Goal: Task Accomplishment & Management: Complete application form

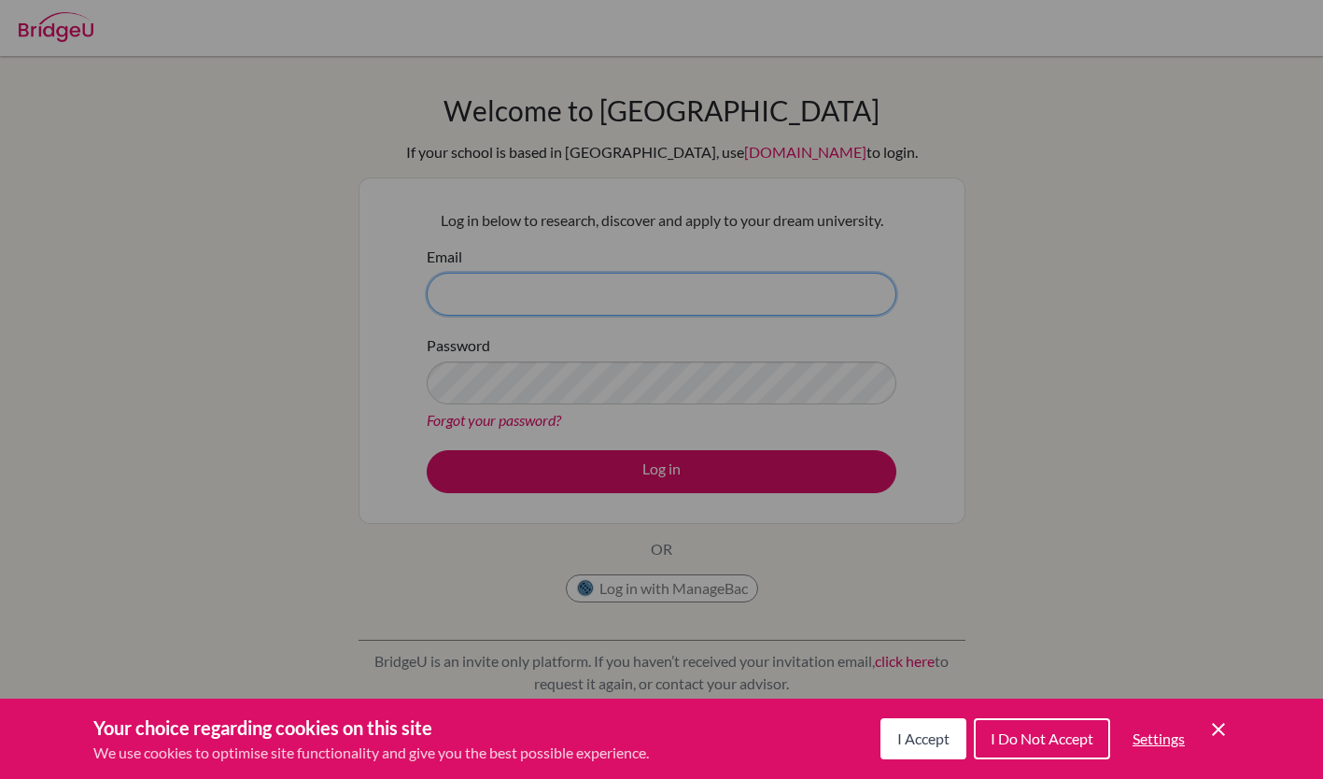
type input "OFlanagan@jess.sch.ae"
click at [922, 744] on span "I Accept" at bounding box center [923, 738] width 52 height 18
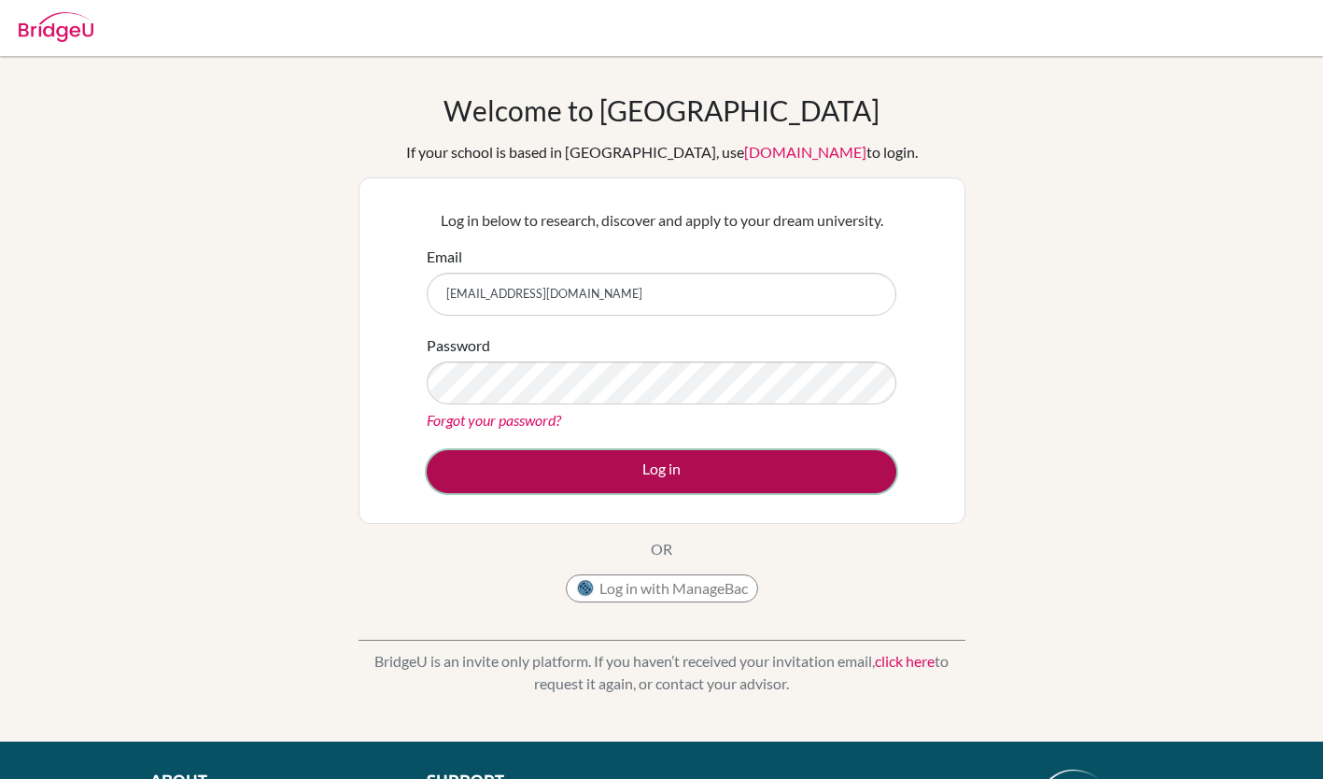
click at [693, 475] on button "Log in" at bounding box center [662, 471] width 470 height 43
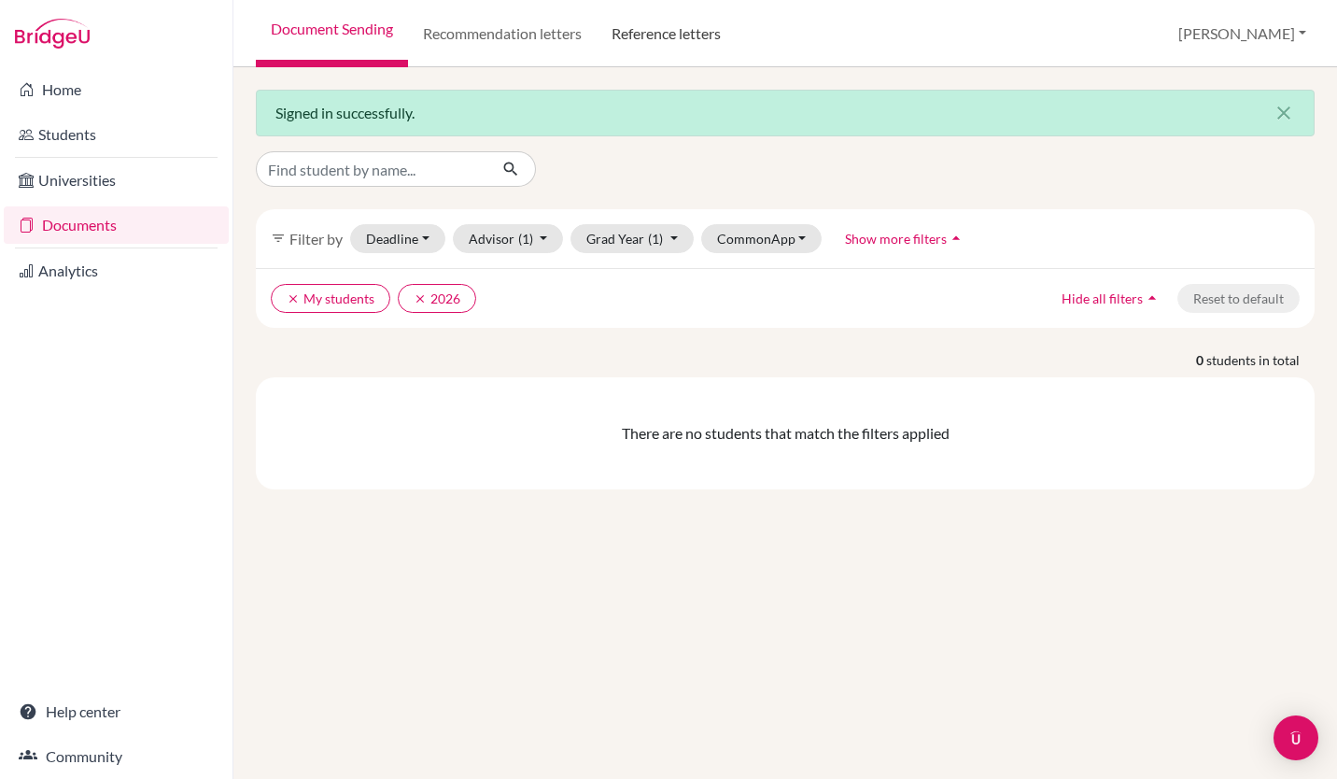
click at [678, 36] on link "Reference letters" at bounding box center [666, 33] width 139 height 67
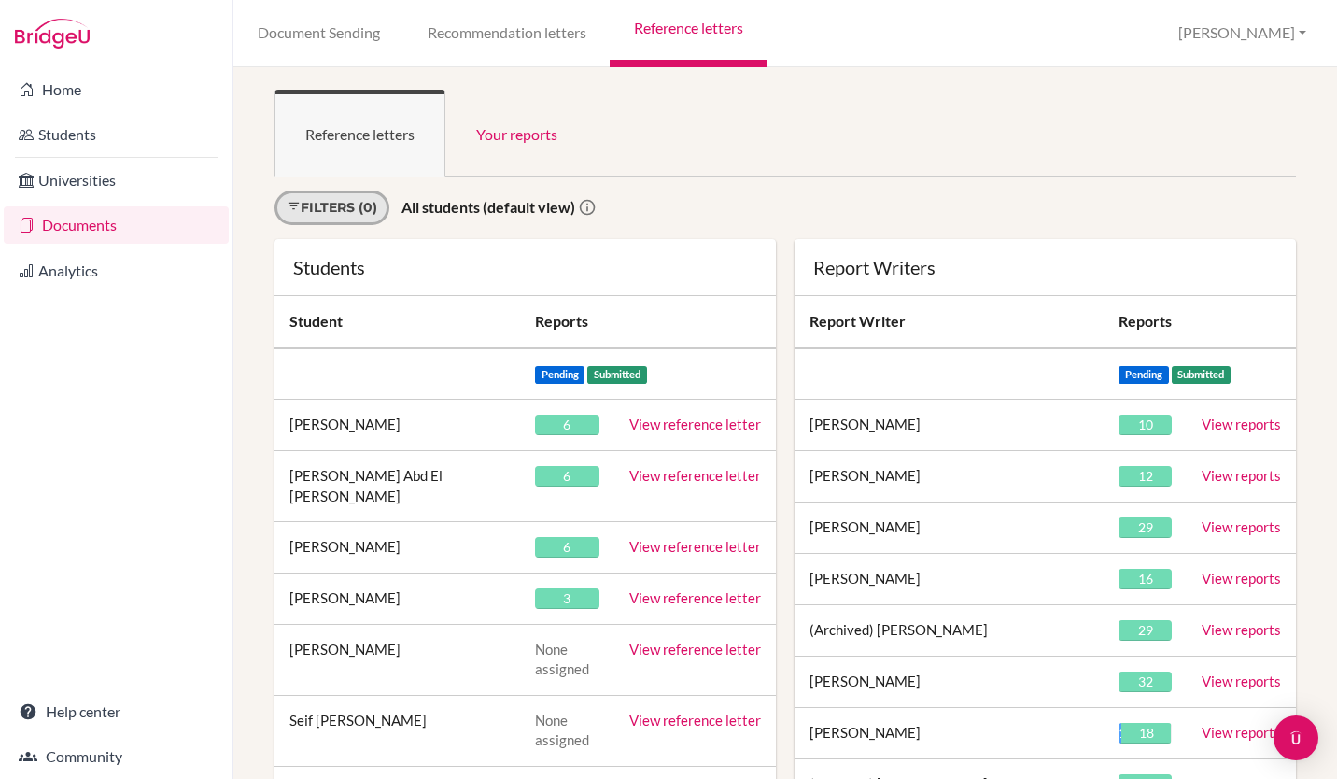
click at [368, 204] on link "Filters (0)" at bounding box center [331, 207] width 115 height 35
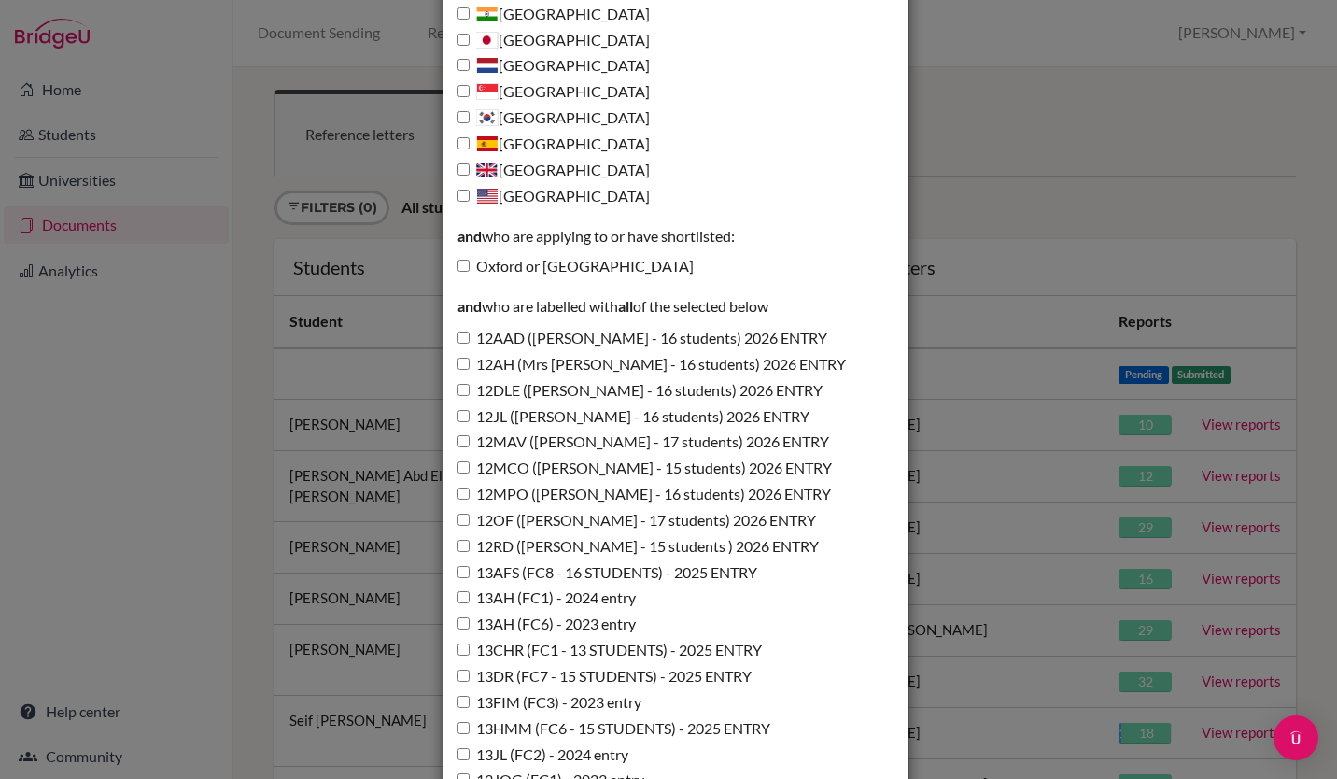
scroll to position [467, 0]
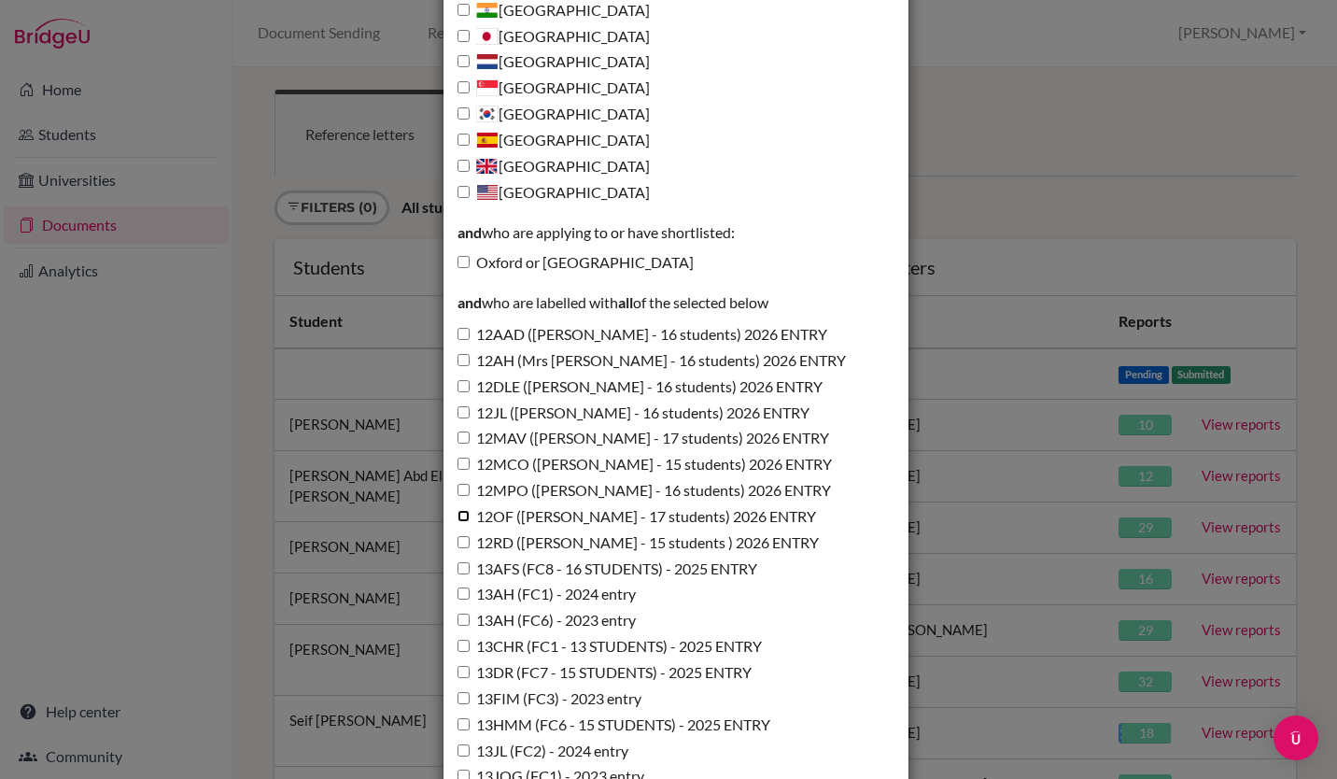
click at [457, 518] on input "12OF (Miss Flanagan - 17 students) 2026 ENTRY" at bounding box center [463, 516] width 12 height 12
checkbox input "true"
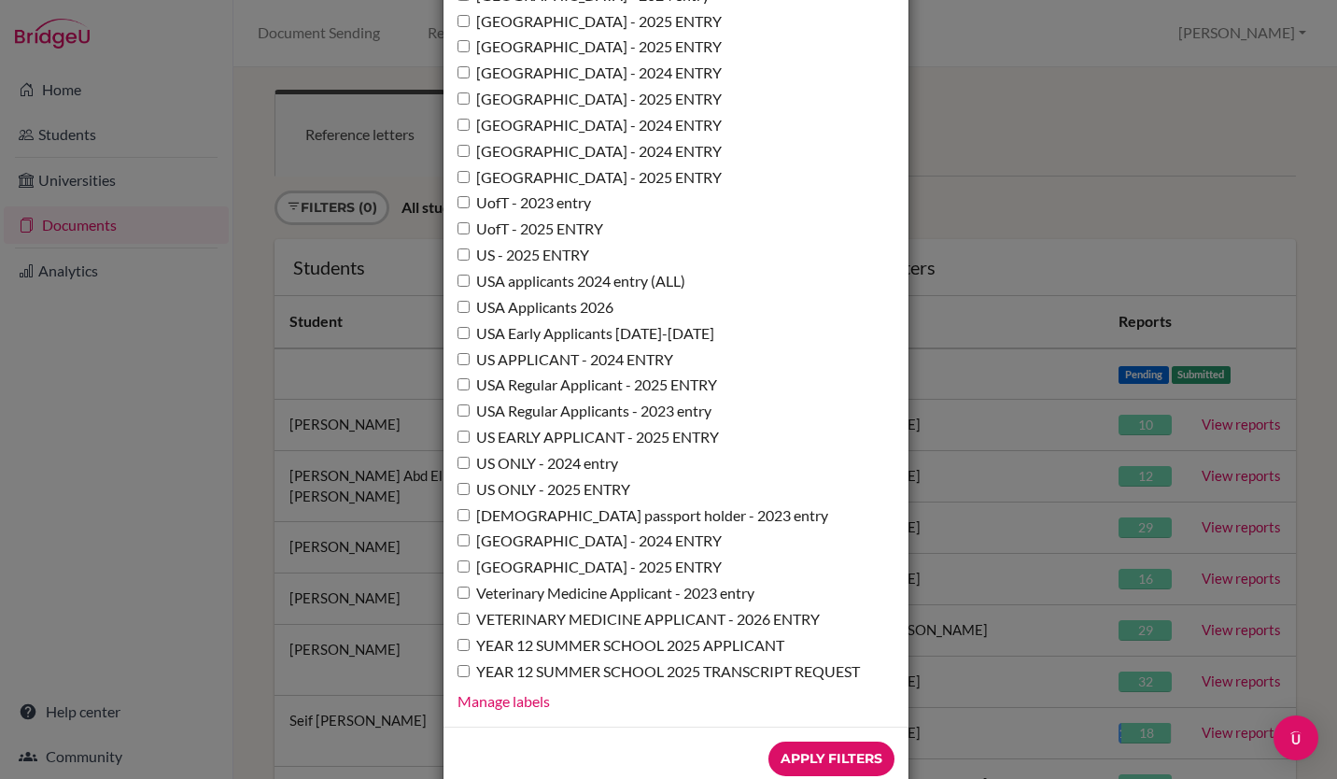
scroll to position [13634, 0]
click at [784, 739] on input "Apply Filters" at bounding box center [831, 756] width 126 height 35
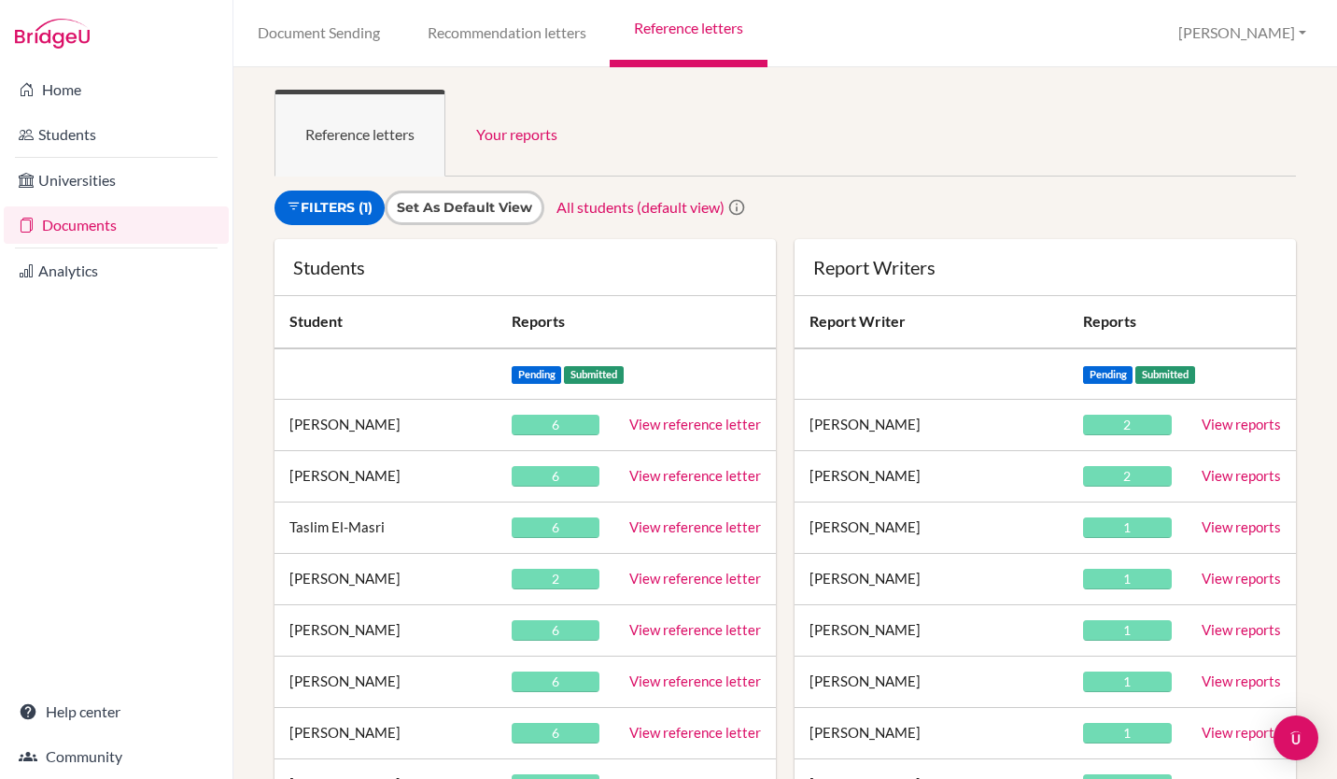
click at [661, 428] on link "View reference letter" at bounding box center [695, 423] width 132 height 17
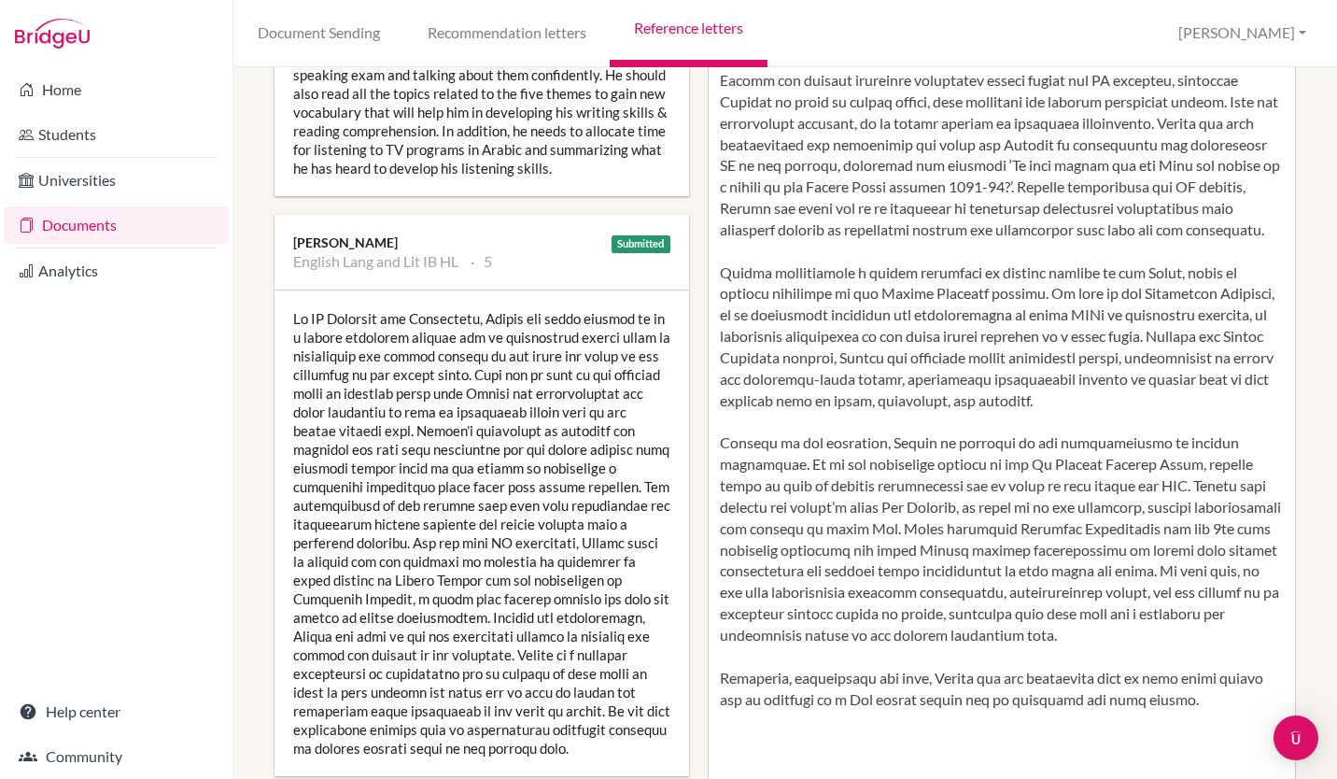
scroll to position [560, 0]
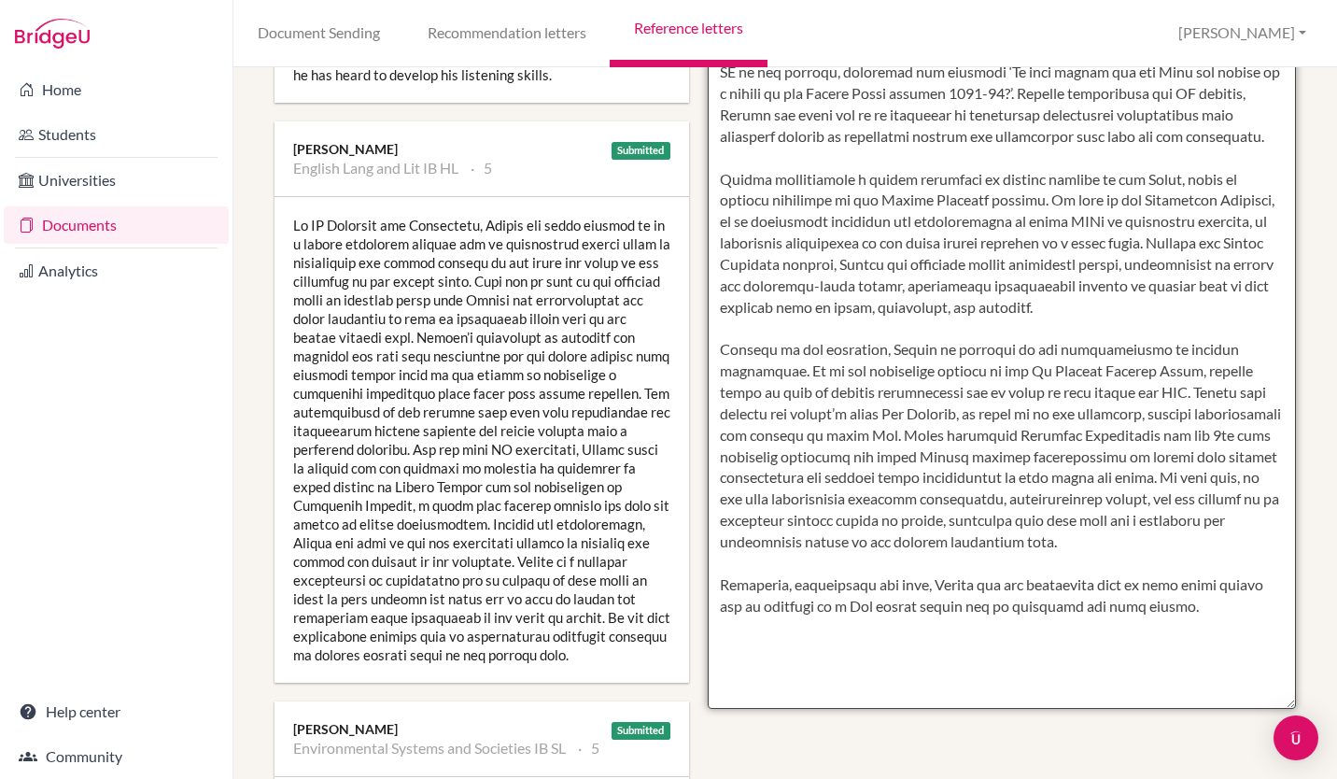
click at [939, 543] on textarea at bounding box center [1002, 168] width 588 height 1079
type textarea "Rashed has adapted to the demands of the IB Diploma Programme with ease, quickl…"
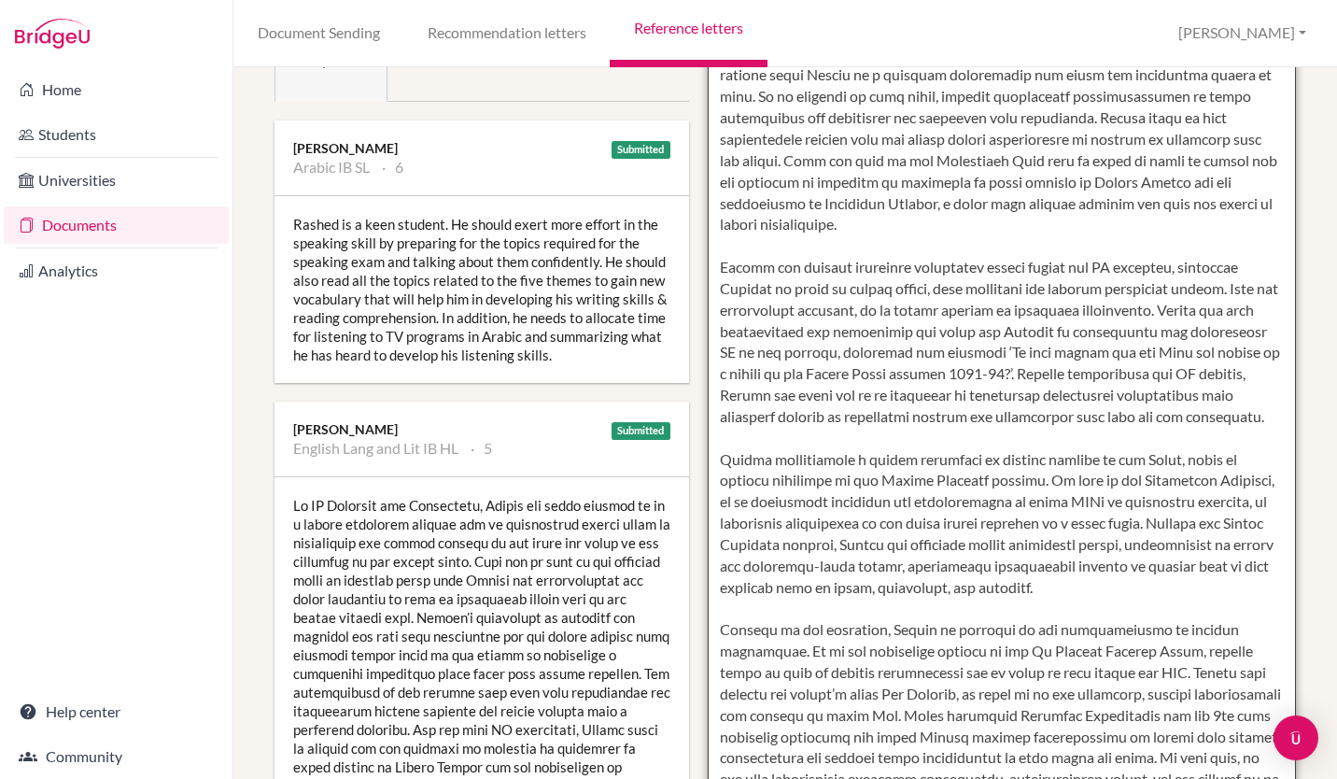
scroll to position [0, 0]
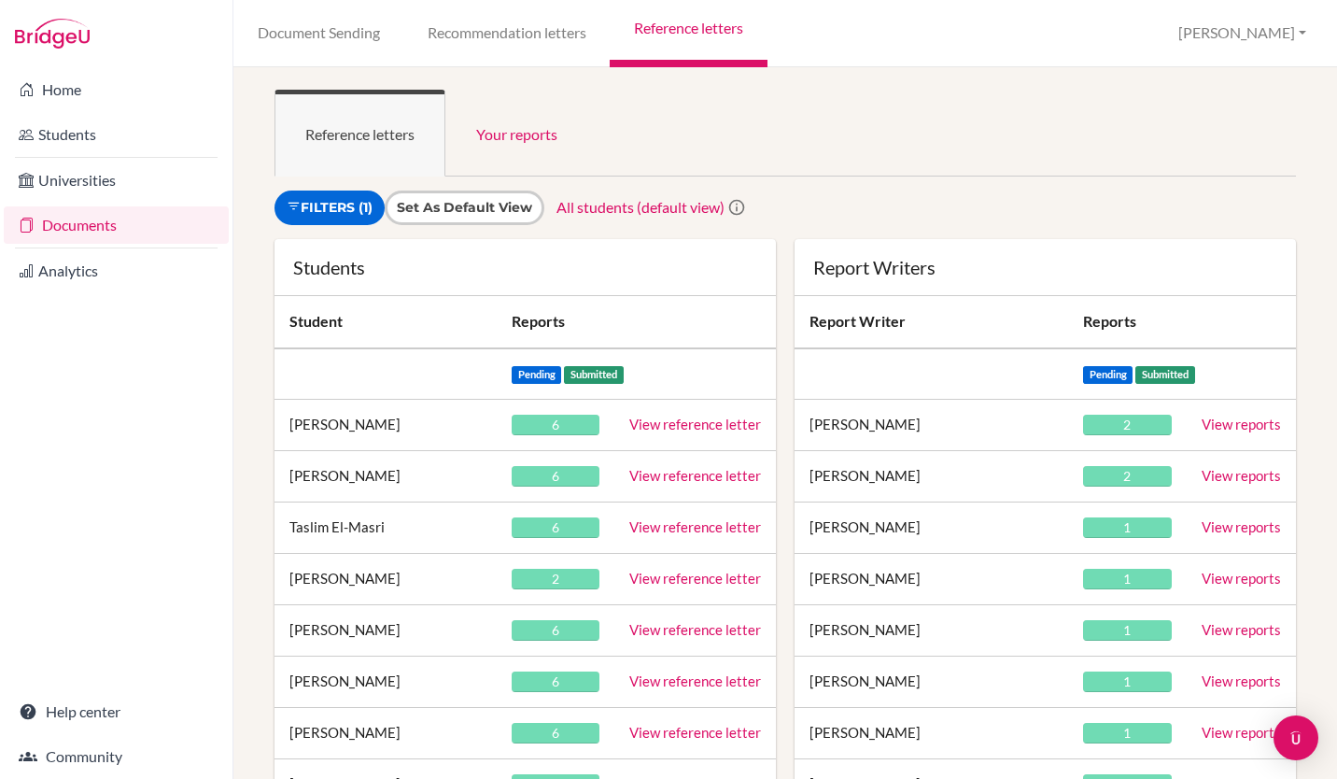
click at [691, 476] on link "View reference letter" at bounding box center [695, 475] width 132 height 17
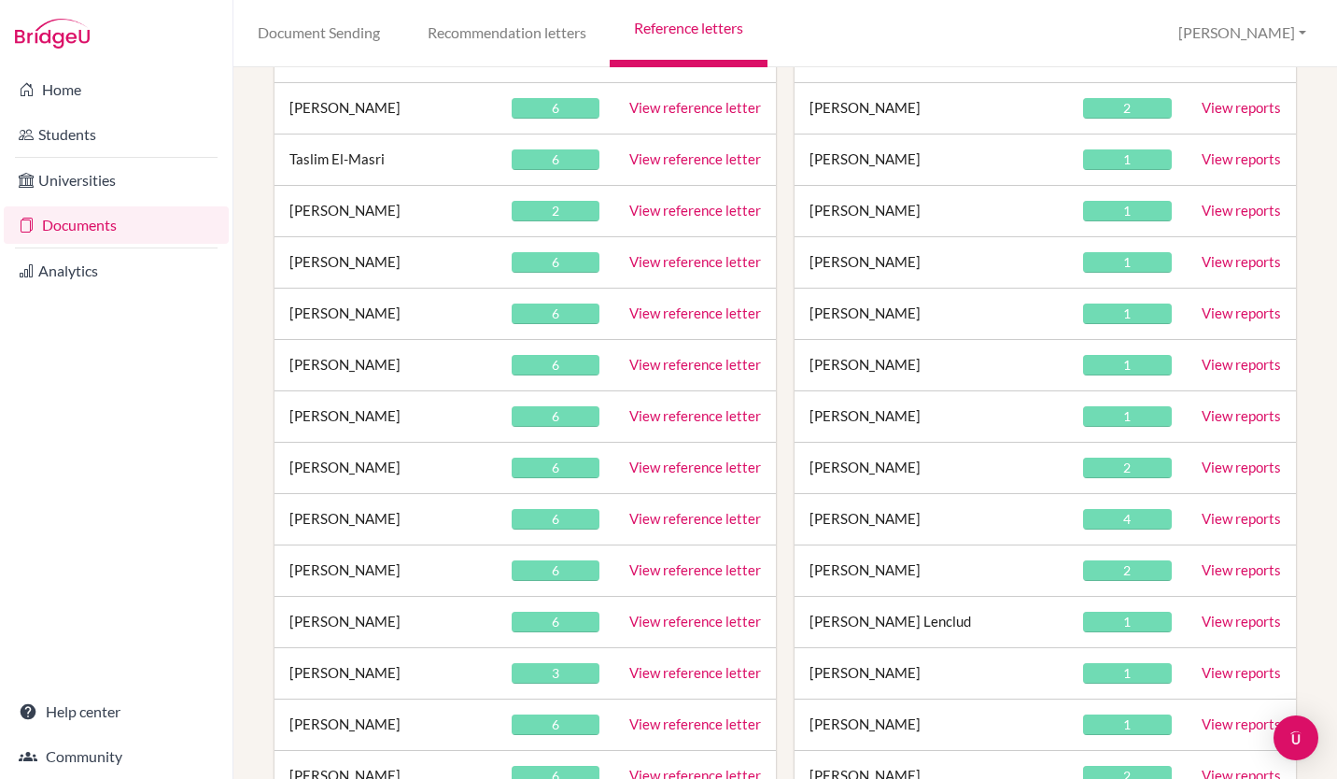
scroll to position [373, 0]
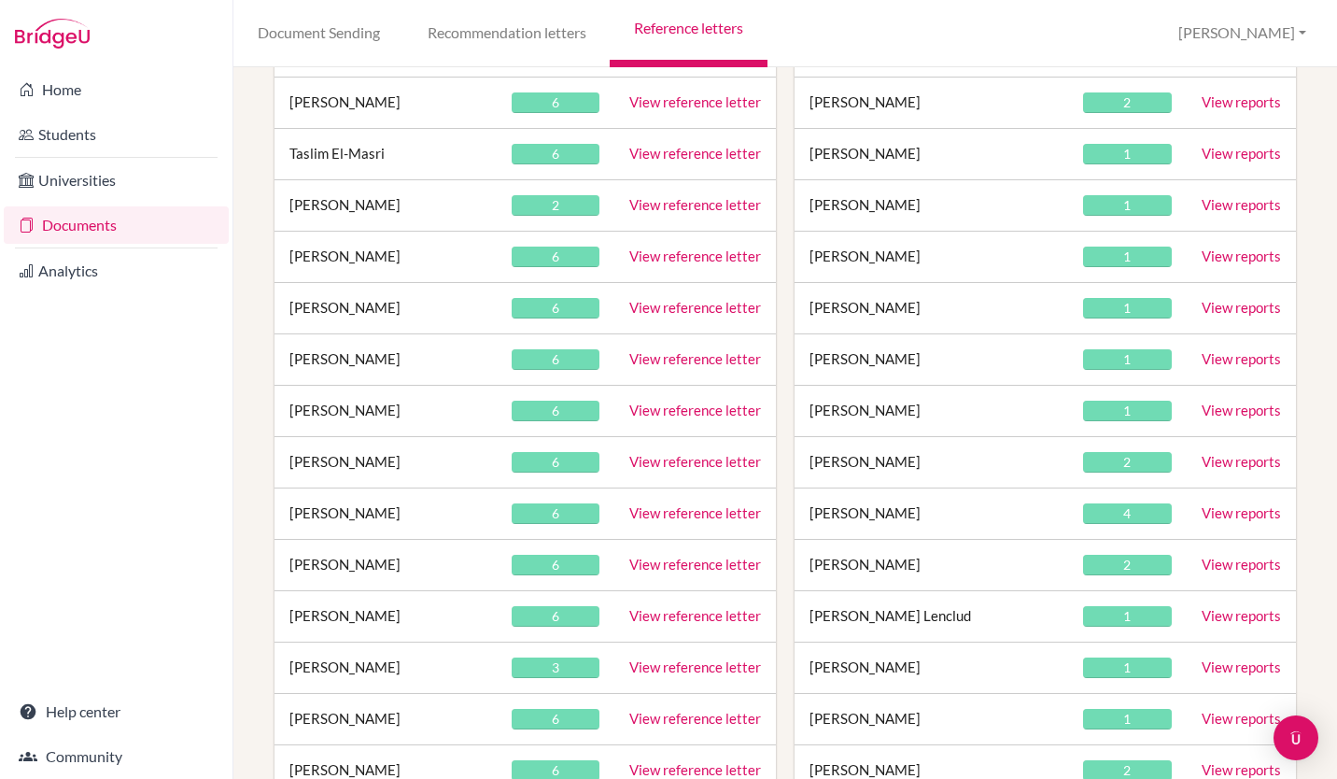
click at [664, 312] on link "View reference letter" at bounding box center [695, 307] width 132 height 17
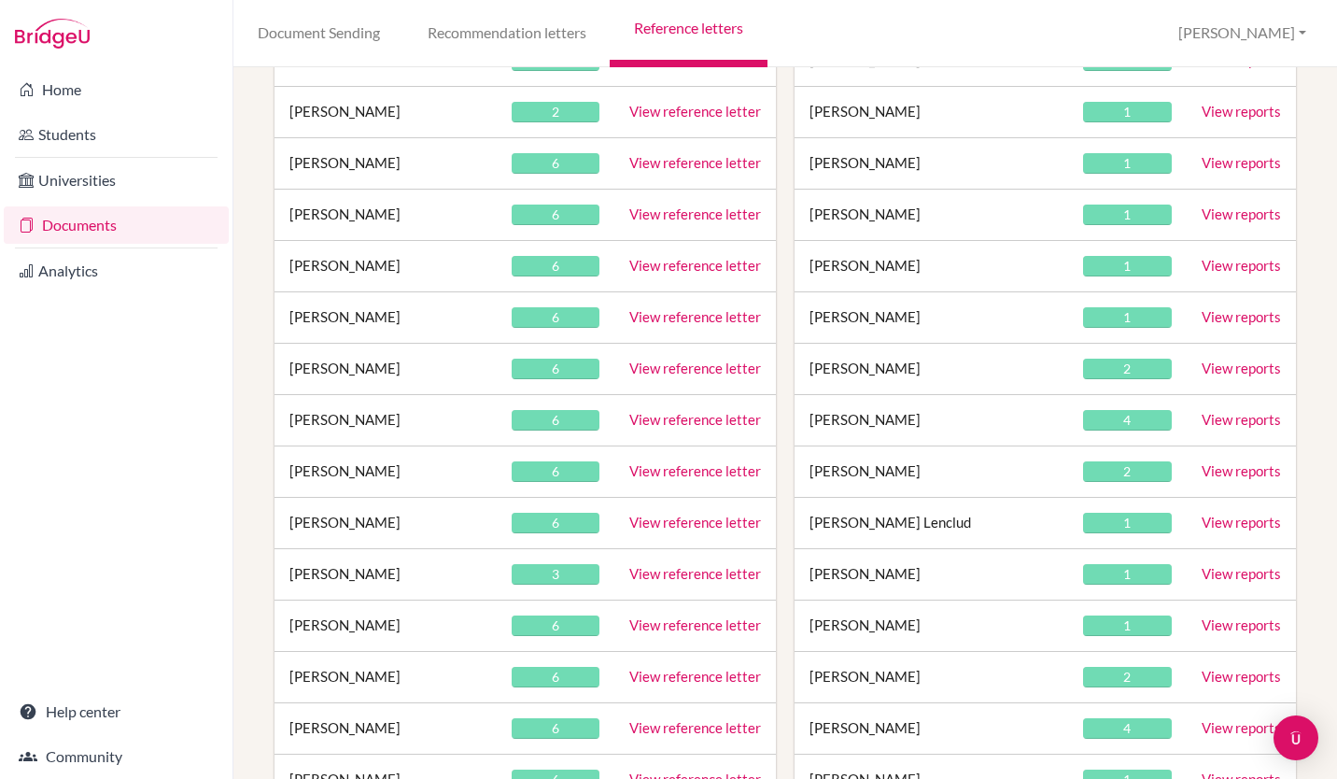
click at [683, 423] on link "View reference letter" at bounding box center [695, 419] width 132 height 17
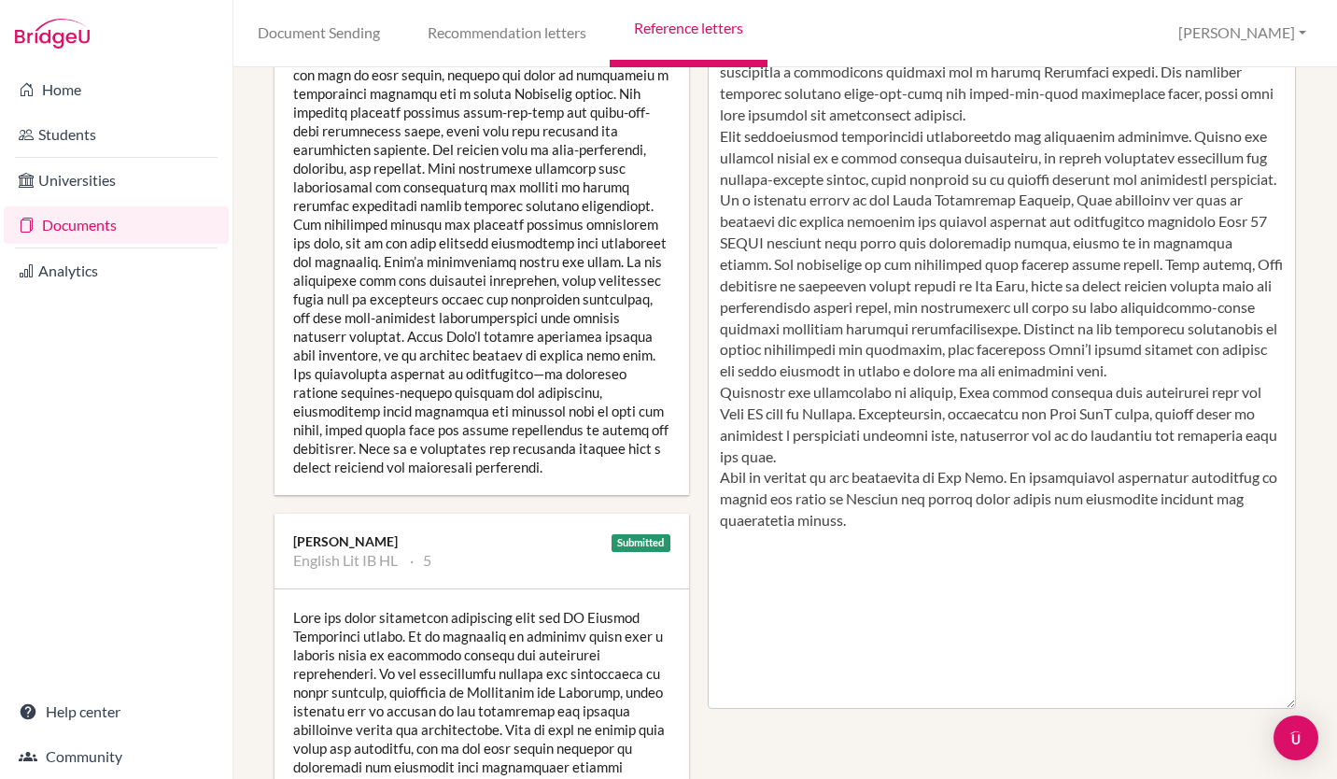
scroll to position [654, 0]
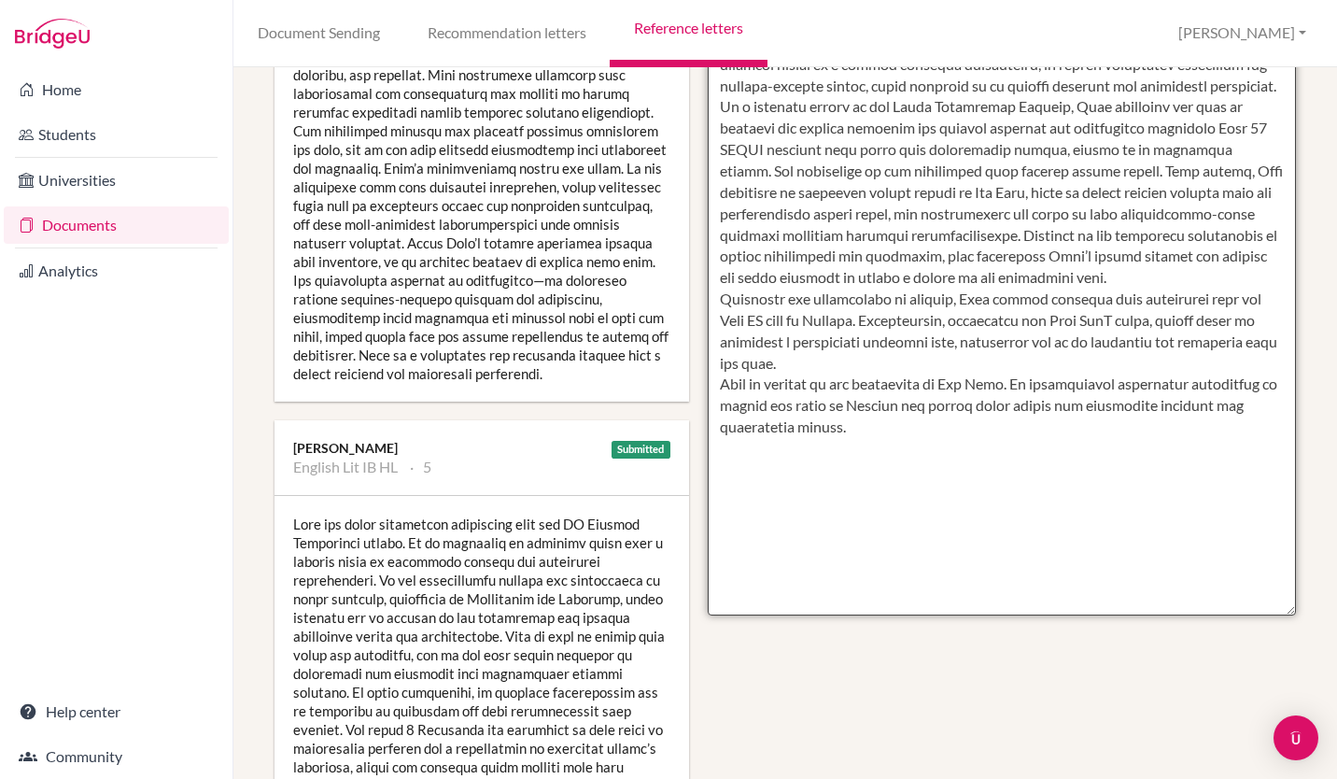
click at [1013, 446] on textarea at bounding box center [1002, 75] width 588 height 1079
type textarea "Luka has relished the challenge of studying the IB Diploma Programme. He has be…"
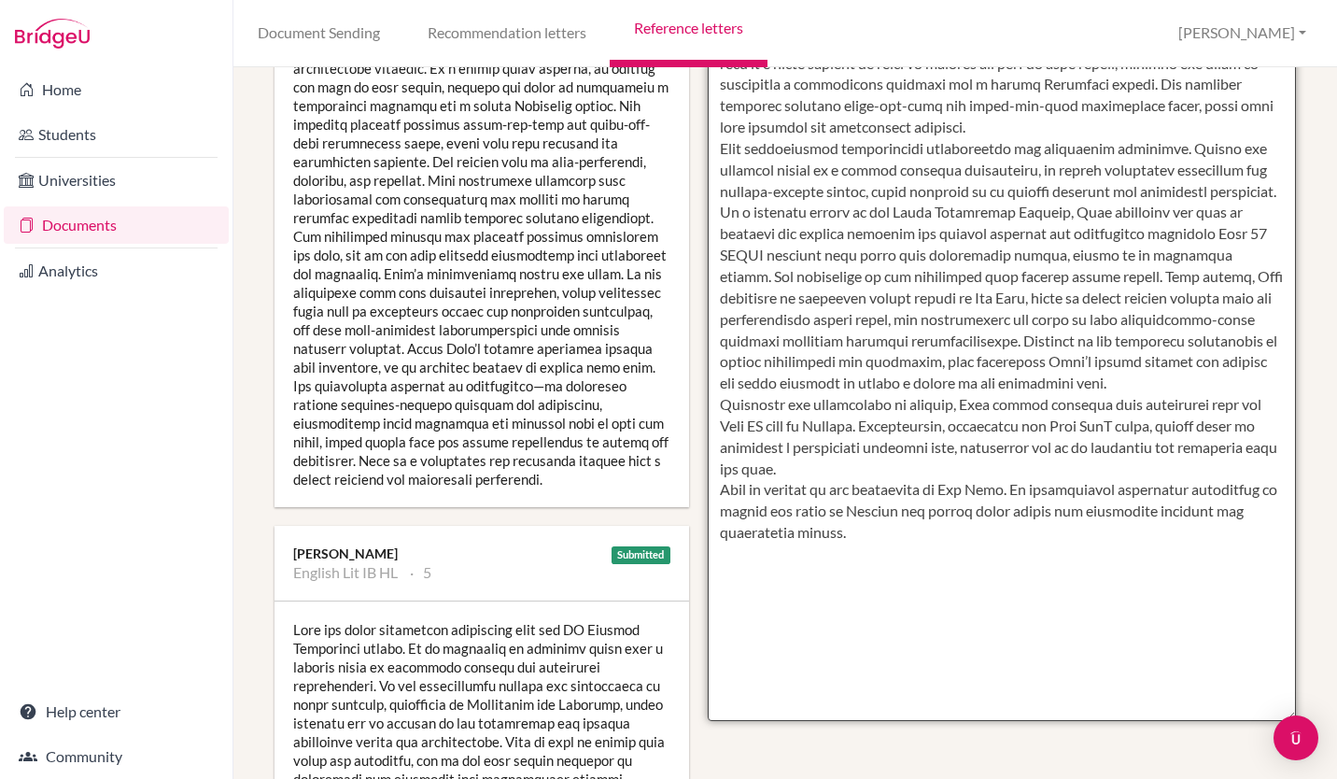
scroll to position [560, 0]
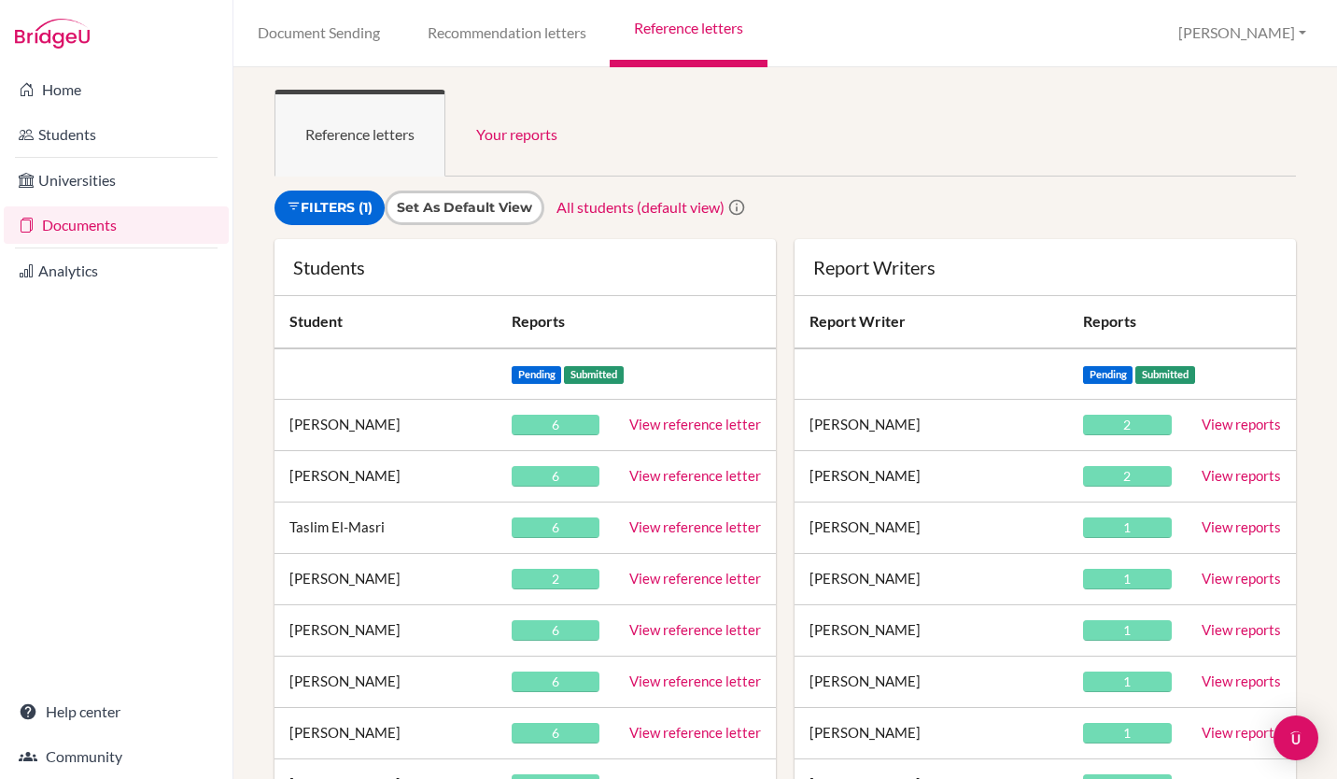
click at [666, 476] on link "View reference letter" at bounding box center [695, 475] width 132 height 17
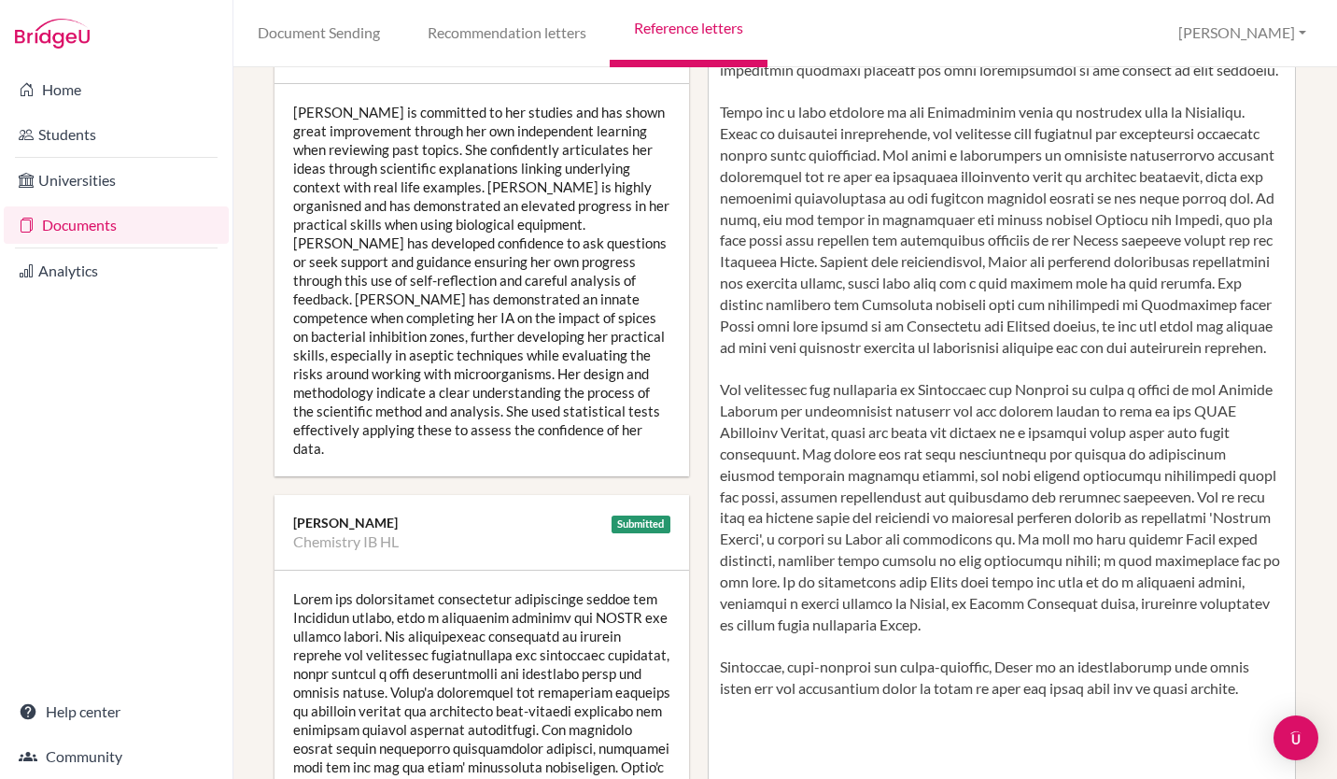
scroll to position [373, 0]
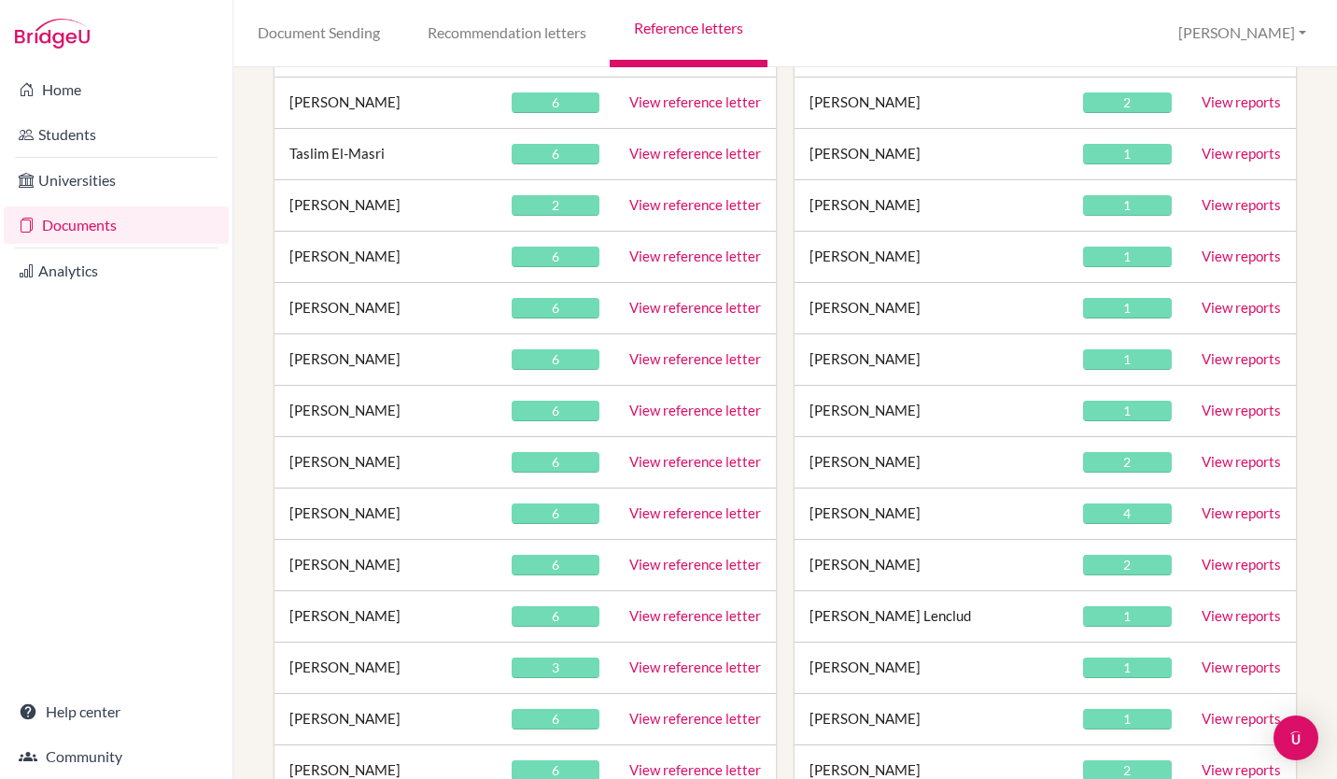
scroll to position [467, 0]
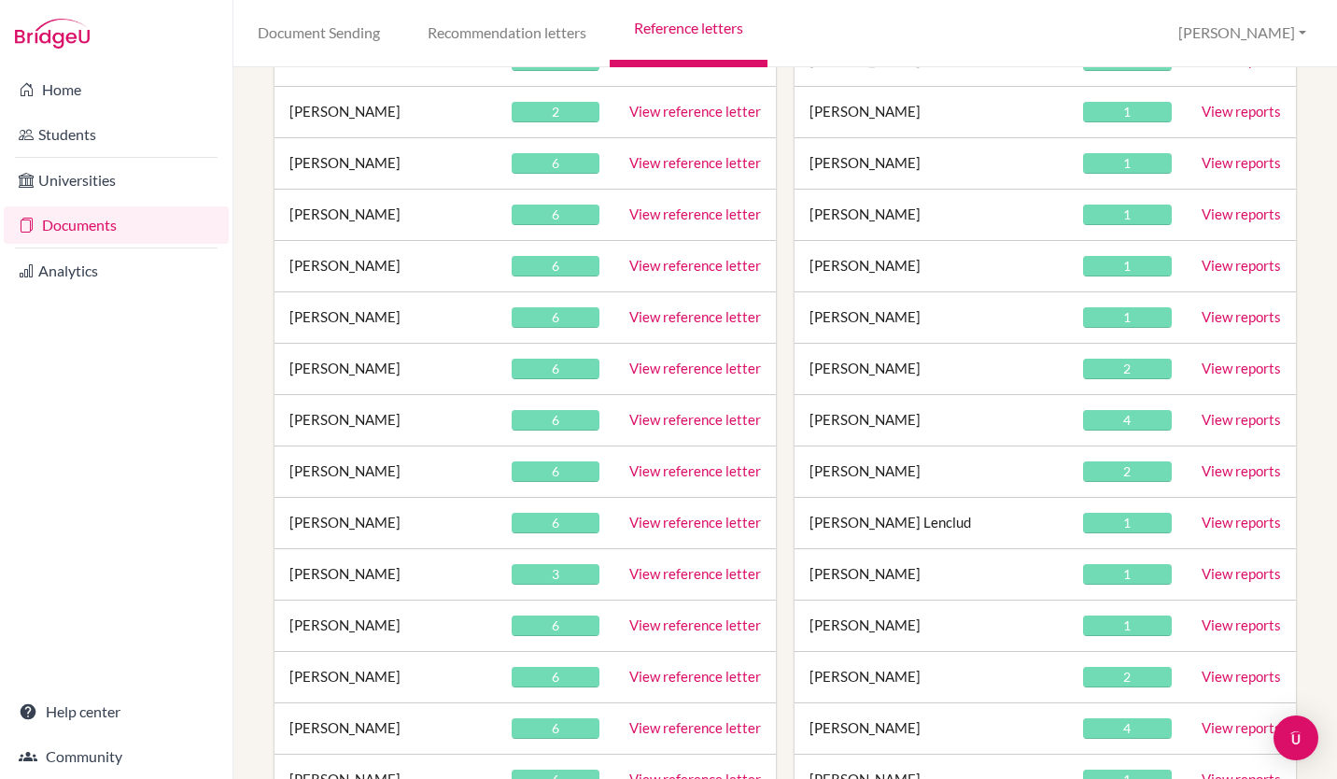
click at [685, 420] on link "View reference letter" at bounding box center [695, 419] width 132 height 17
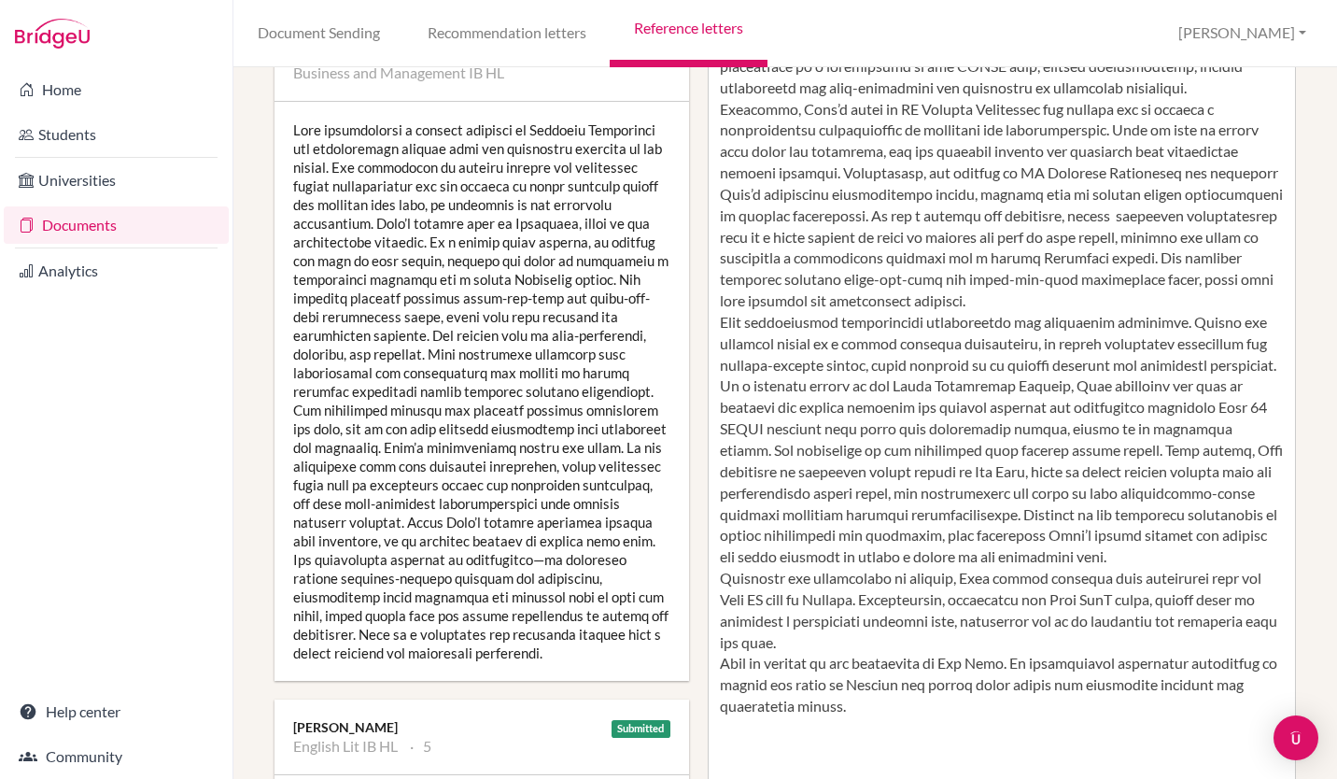
scroll to position [467, 0]
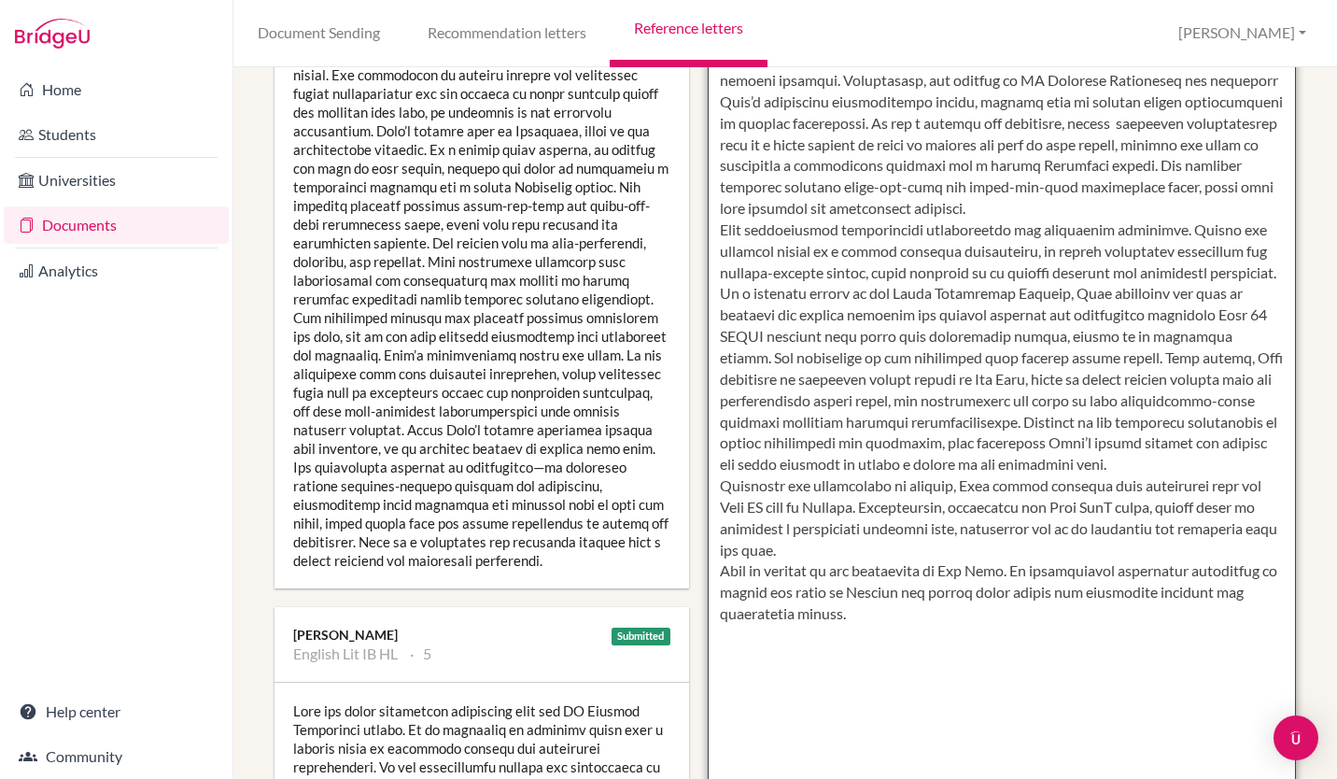
click at [959, 640] on textarea at bounding box center [1002, 262] width 588 height 1079
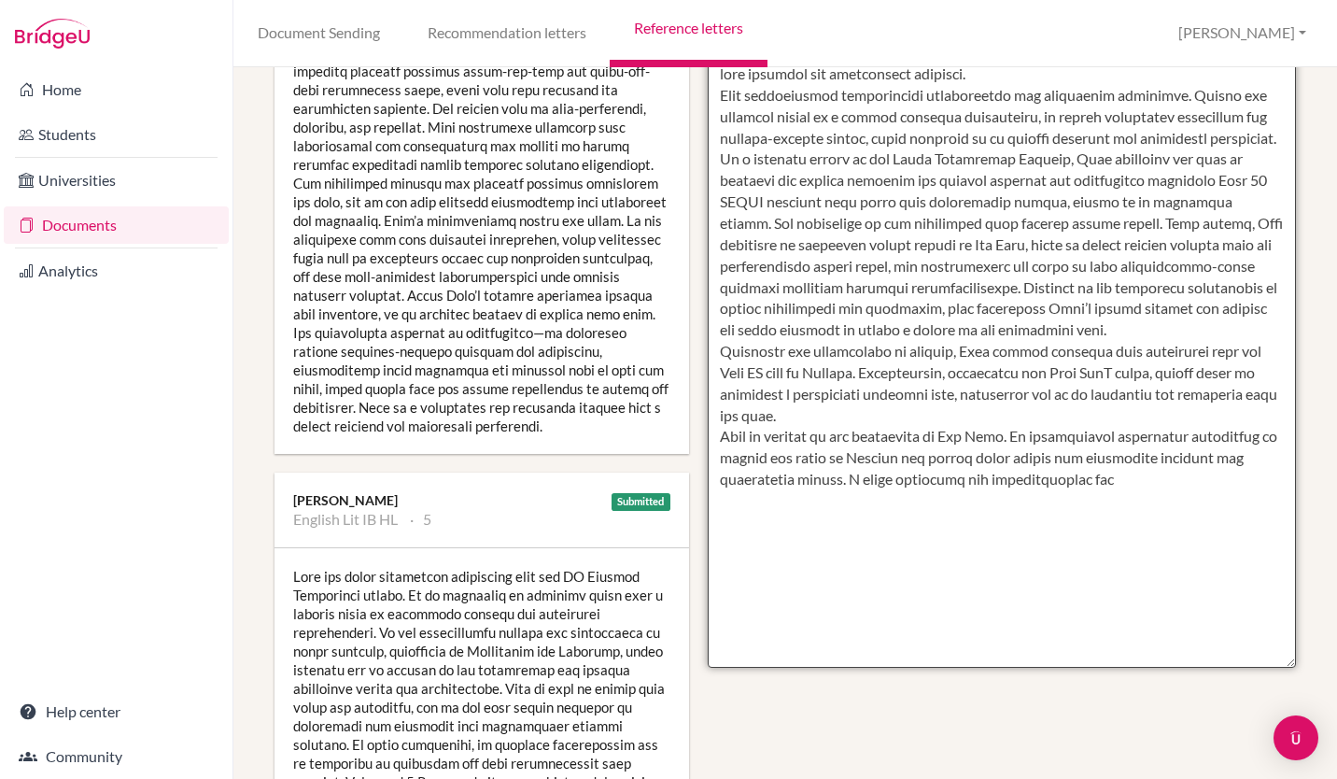
scroll to position [654, 0]
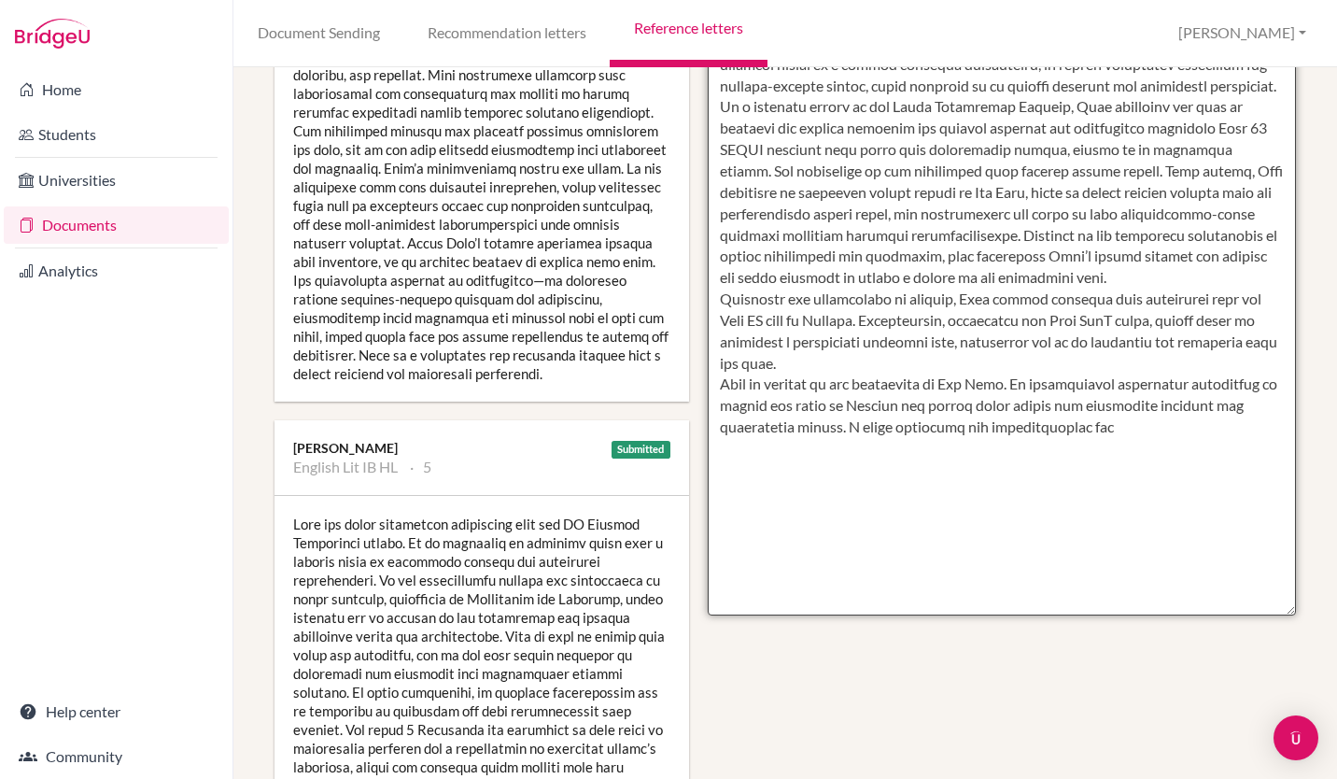
click at [1209, 451] on textarea at bounding box center [1002, 75] width 588 height 1079
click at [914, 448] on textarea at bounding box center [1002, 75] width 588 height 1079
click at [1159, 384] on textarea at bounding box center [1002, 75] width 588 height 1079
type textarea "Luka has relished the challenge of studying the IB Diploma Programme. He has be…"
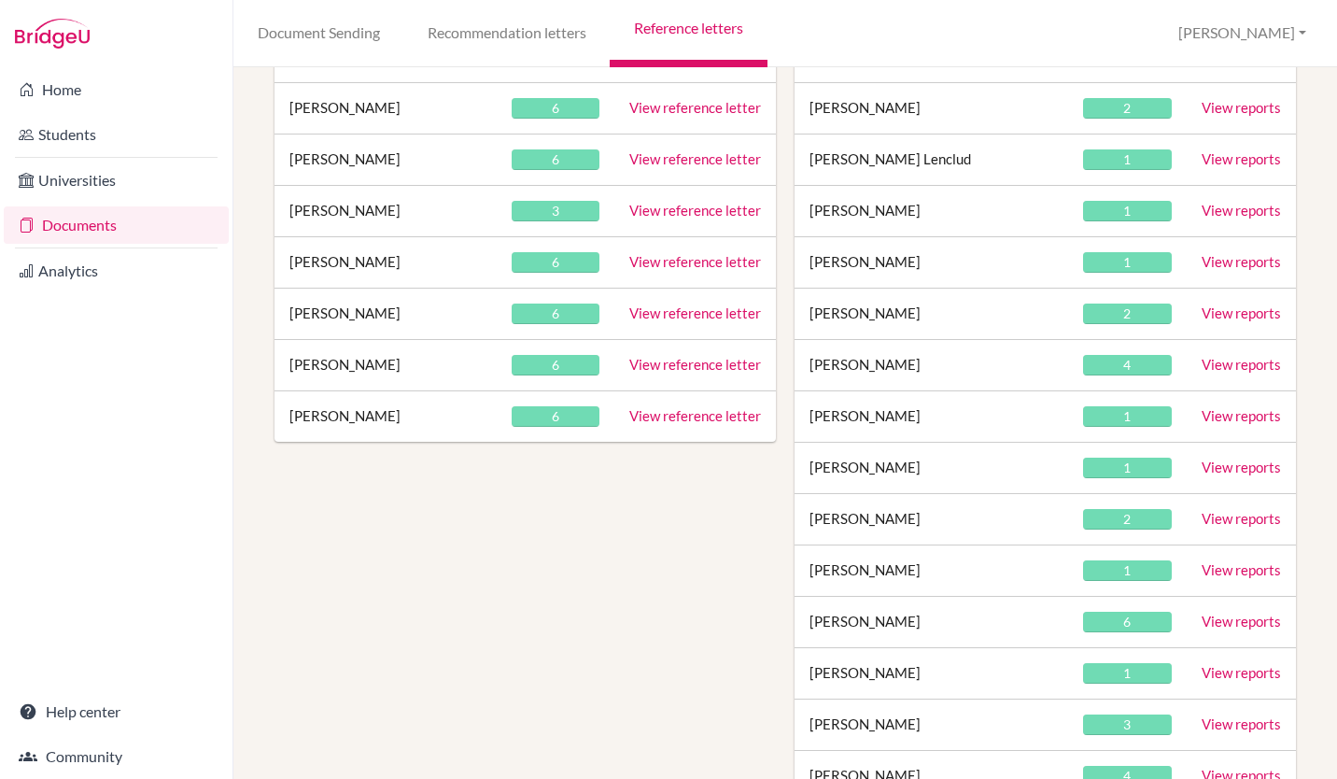
scroll to position [840, 0]
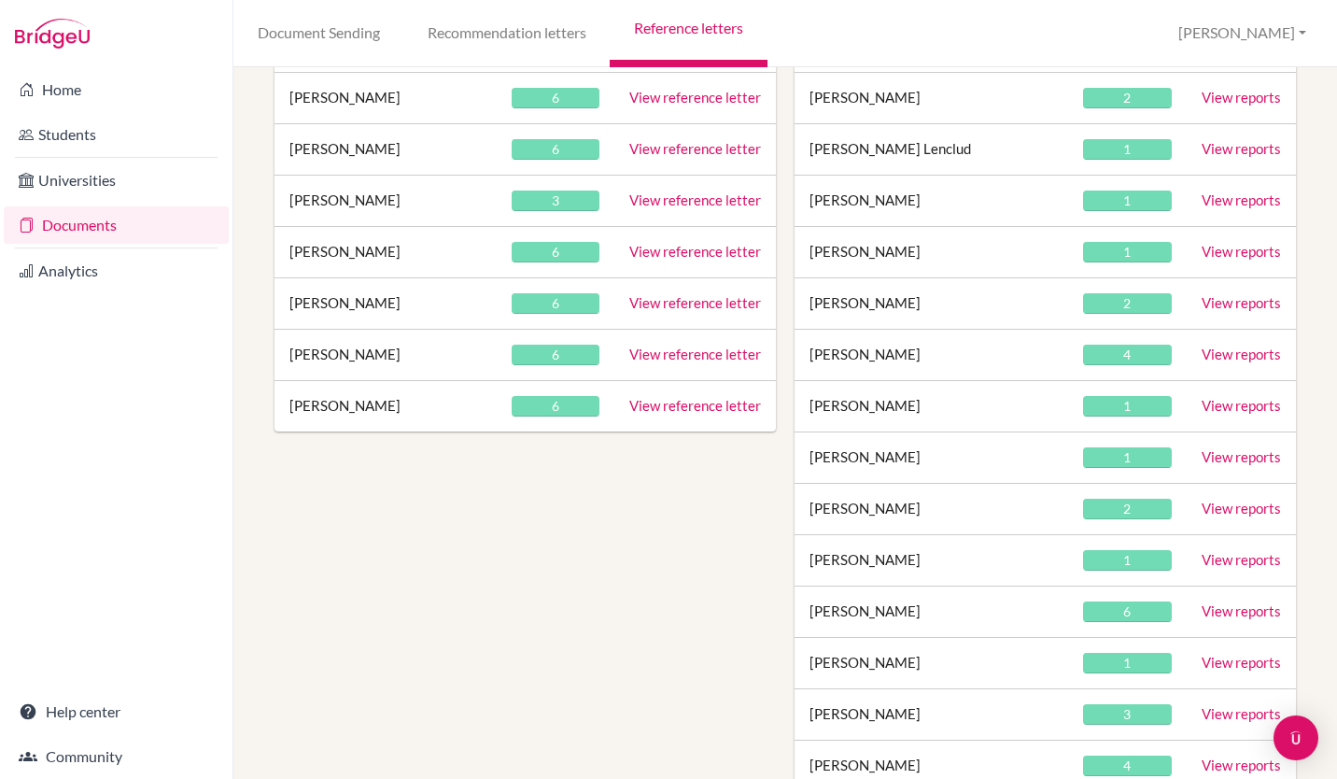
click at [669, 409] on link "View reference letter" at bounding box center [695, 405] width 132 height 17
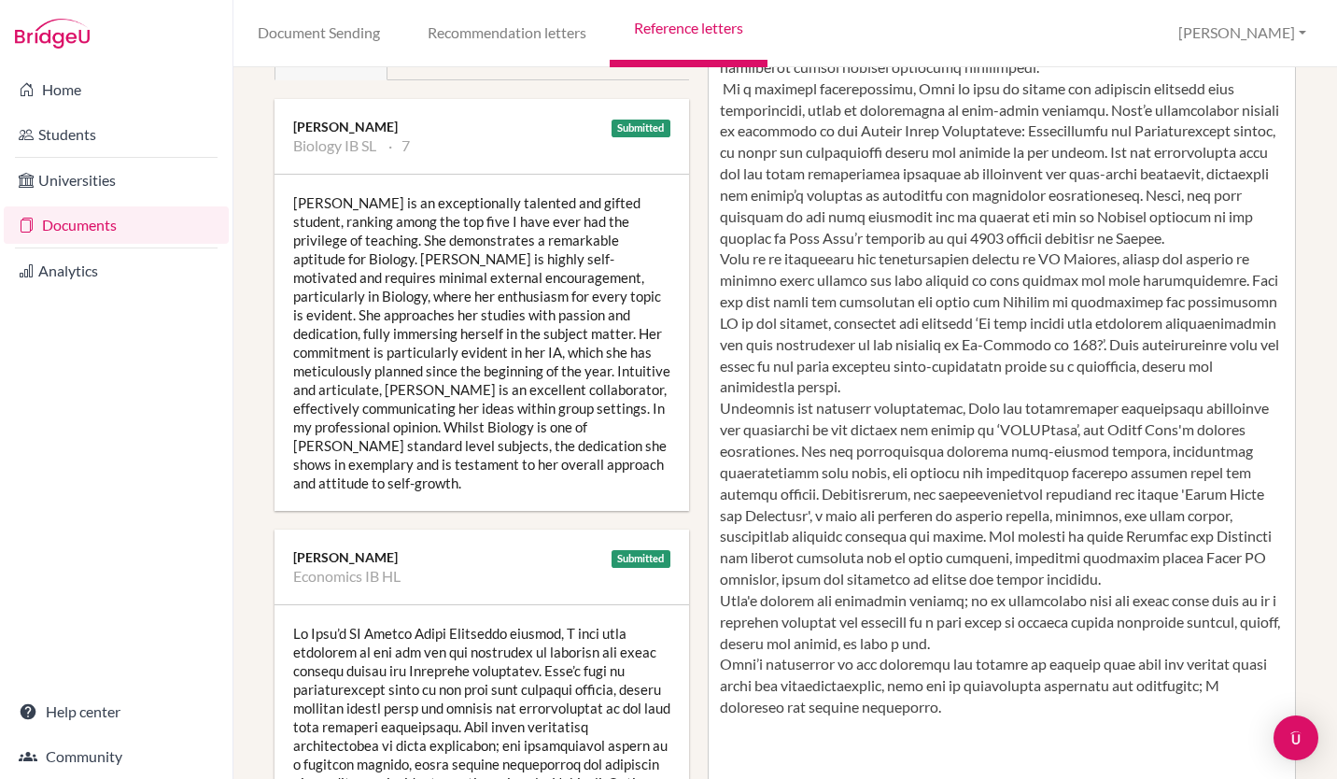
scroll to position [467, 0]
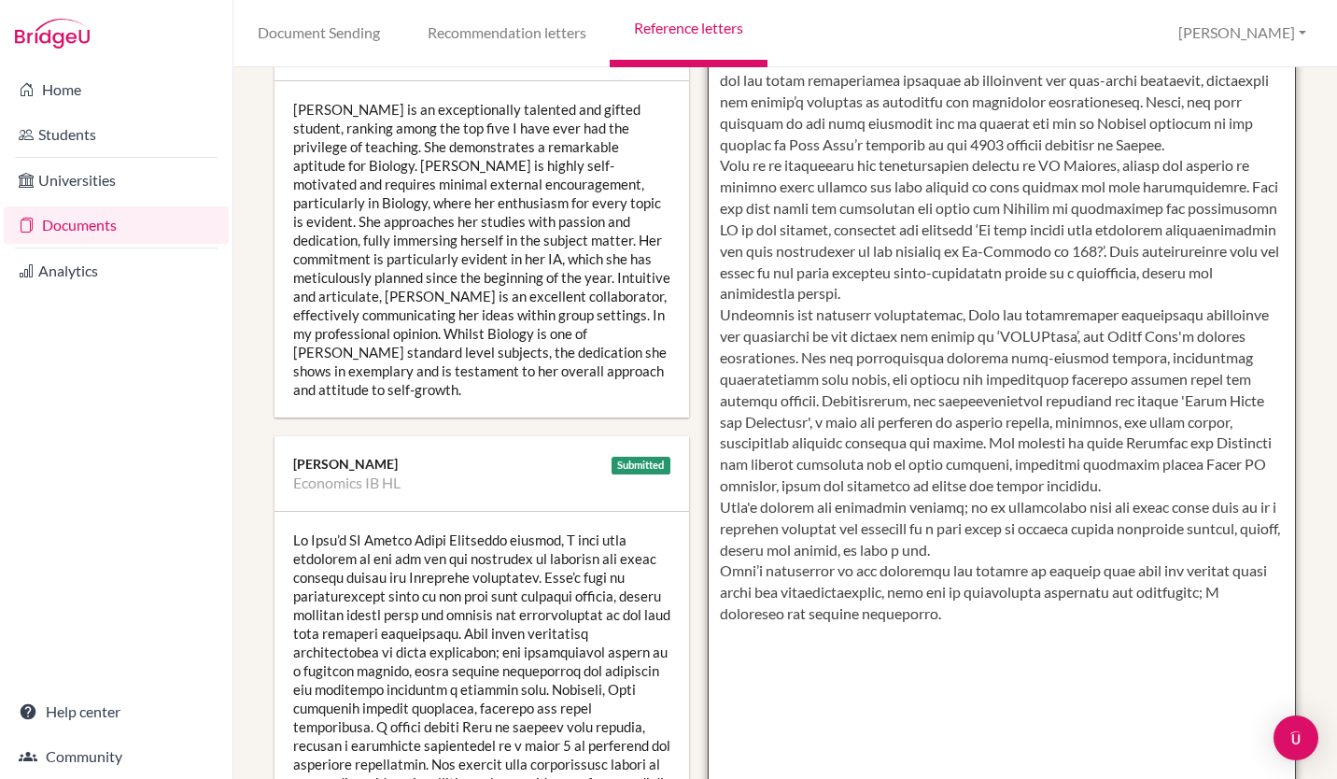
click at [750, 594] on textarea at bounding box center [1002, 262] width 588 height 1079
drag, startPoint x: 936, startPoint y: 611, endPoint x: 957, endPoint y: 624, distance: 24.3
click at [950, 619] on textarea at bounding box center [1002, 262] width 588 height 1079
type textarea "[PERSON_NAME] combines a remarkable capacity for dedicated, focused academic en…"
click at [818, 478] on textarea at bounding box center [1002, 262] width 588 height 1079
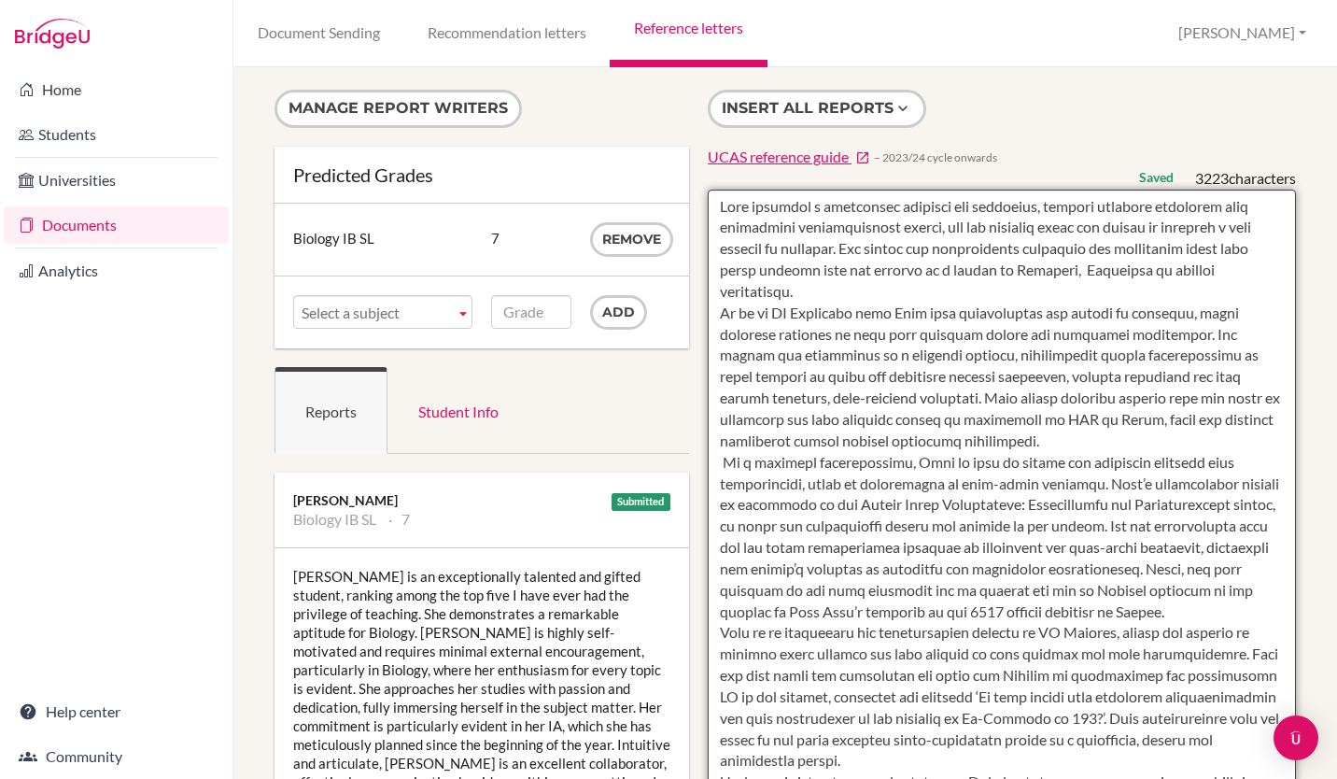
scroll to position [0, 0]
